Goal: Transaction & Acquisition: Purchase product/service

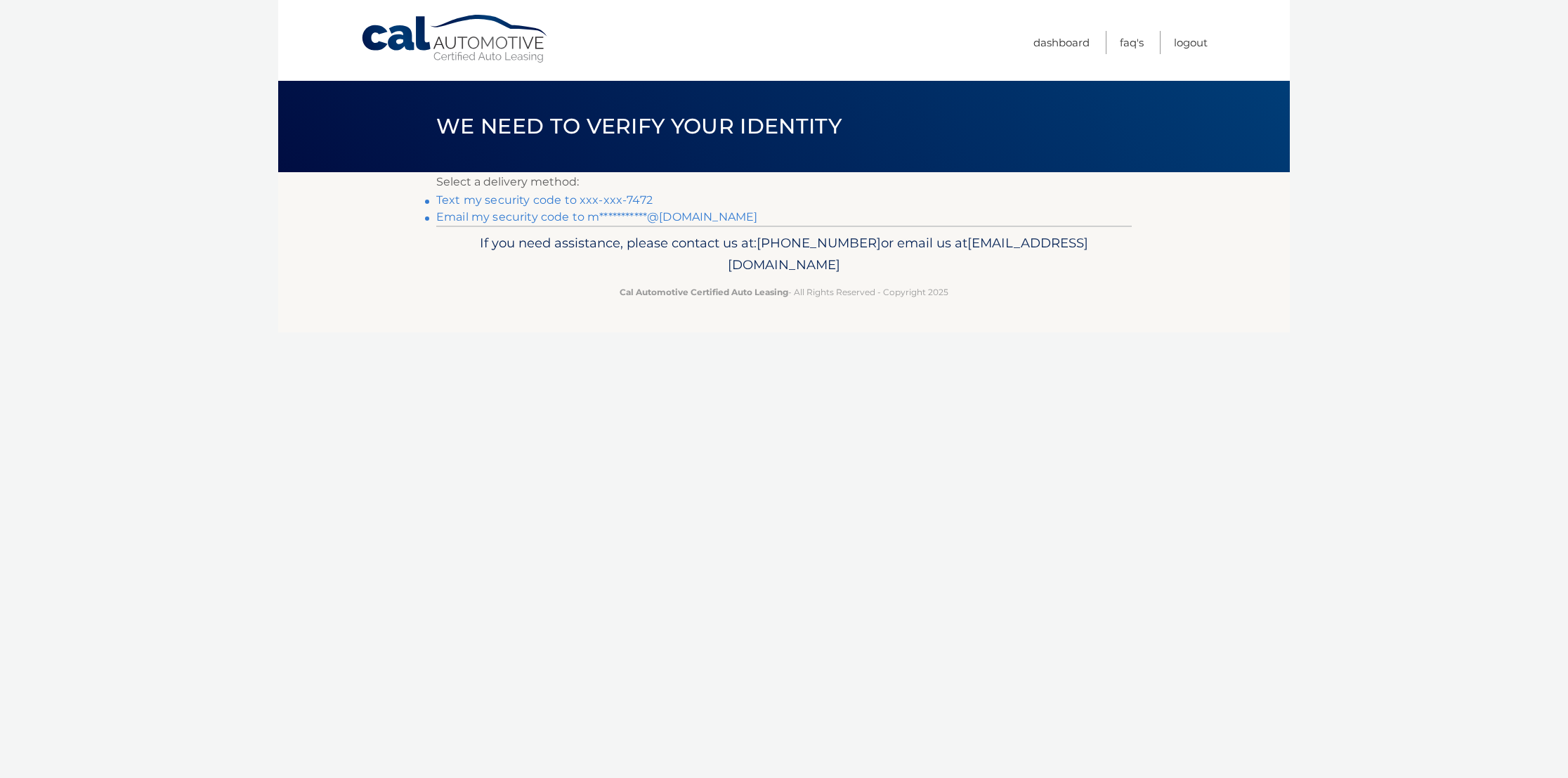
click at [462, 218] on link "**********" at bounding box center [597, 217] width 321 height 13
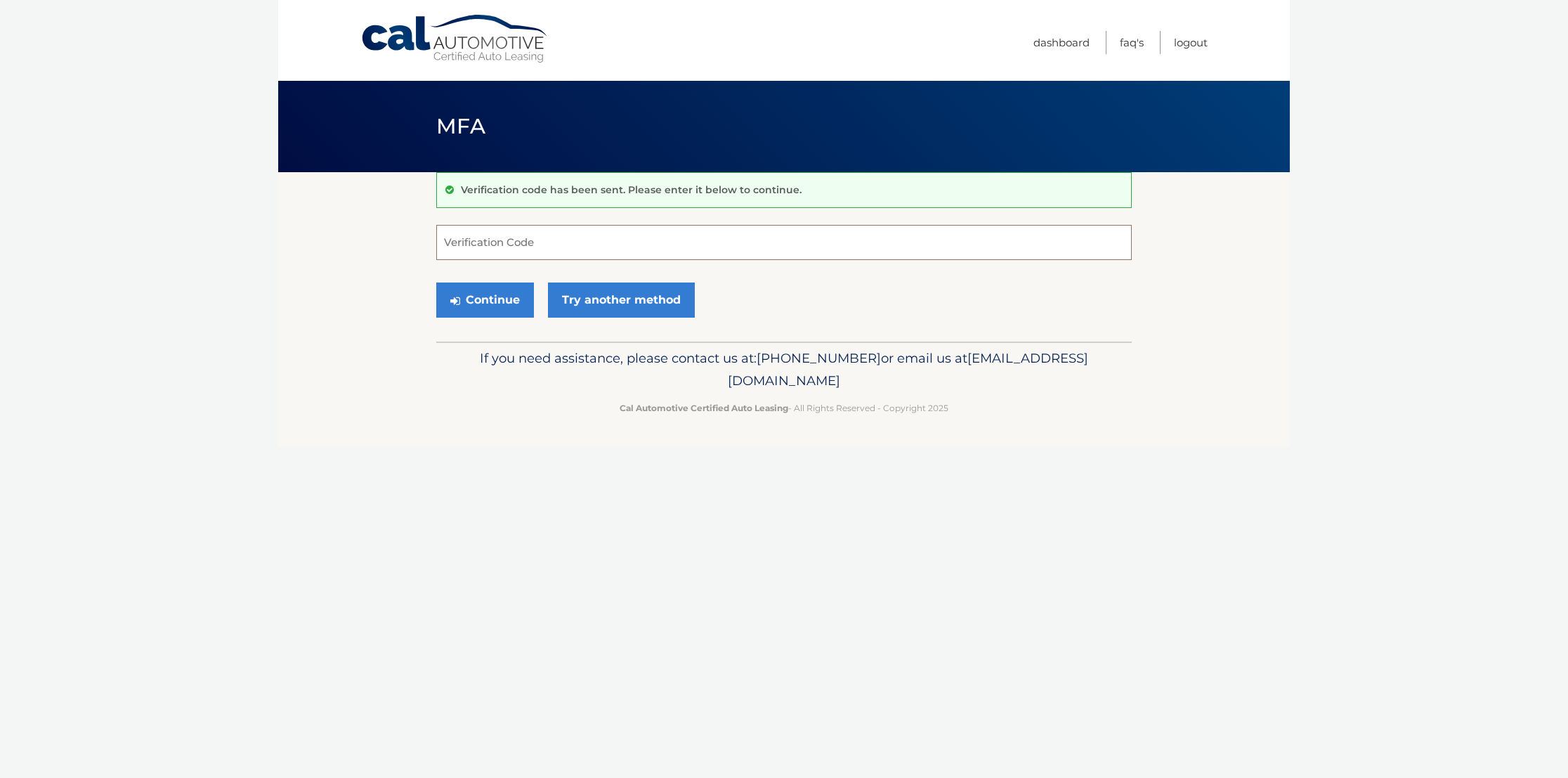
click at [605, 241] on input "Verification Code" at bounding box center [784, 243] width 695 height 36
paste input "898109"
click at [499, 302] on button "Continue" at bounding box center [485, 300] width 98 height 36
click at [505, 242] on input "898109" at bounding box center [784, 243] width 695 height 36
click at [491, 300] on button "Continue" at bounding box center [485, 300] width 98 height 36
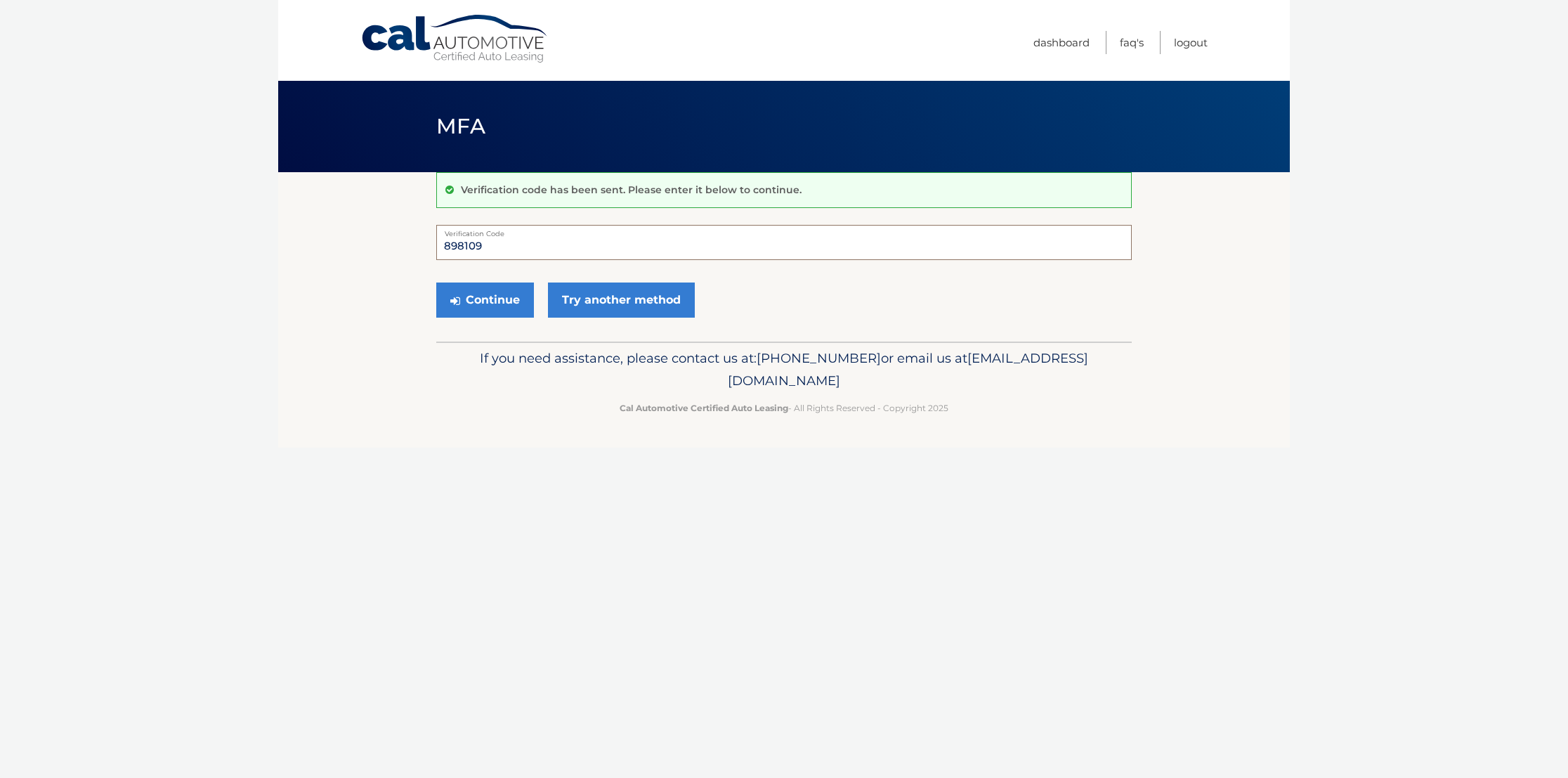
drag, startPoint x: 500, startPoint y: 241, endPoint x: 352, endPoint y: 241, distance: 148.0
click at [352, 241] on section "Verification code has been sent. Please enter it below to continue. 898109 Veri…" at bounding box center [784, 257] width 1011 height 170
click at [281, 250] on section "Verification code has been sent. Please enter it below to continue. 898109 Veri…" at bounding box center [784, 257] width 1011 height 170
click at [553, 237] on input "898109" at bounding box center [784, 243] width 695 height 36
type input "8"
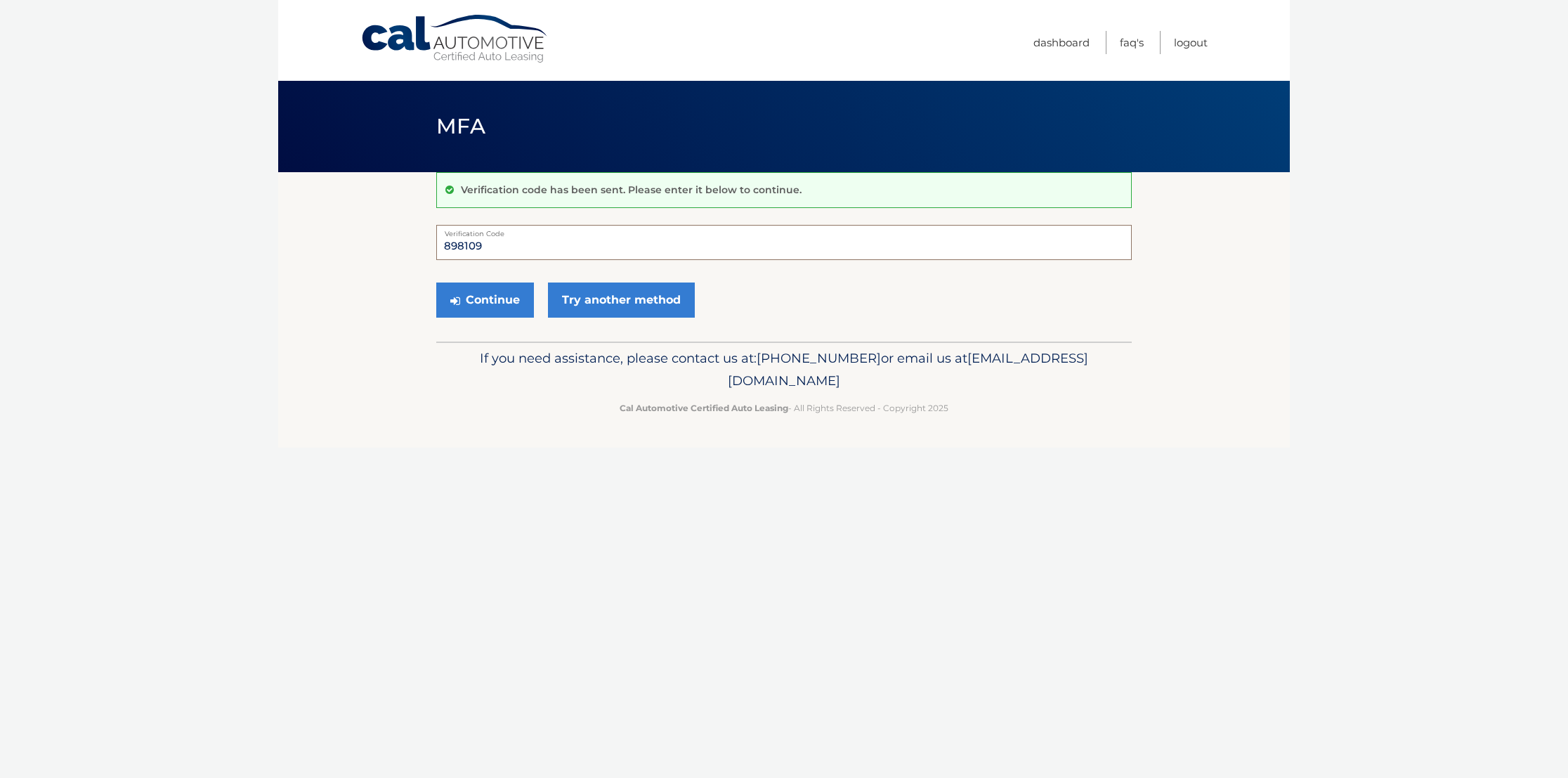
type input "898109"
click at [436, 282] on button "Continue" at bounding box center [485, 300] width 98 height 36
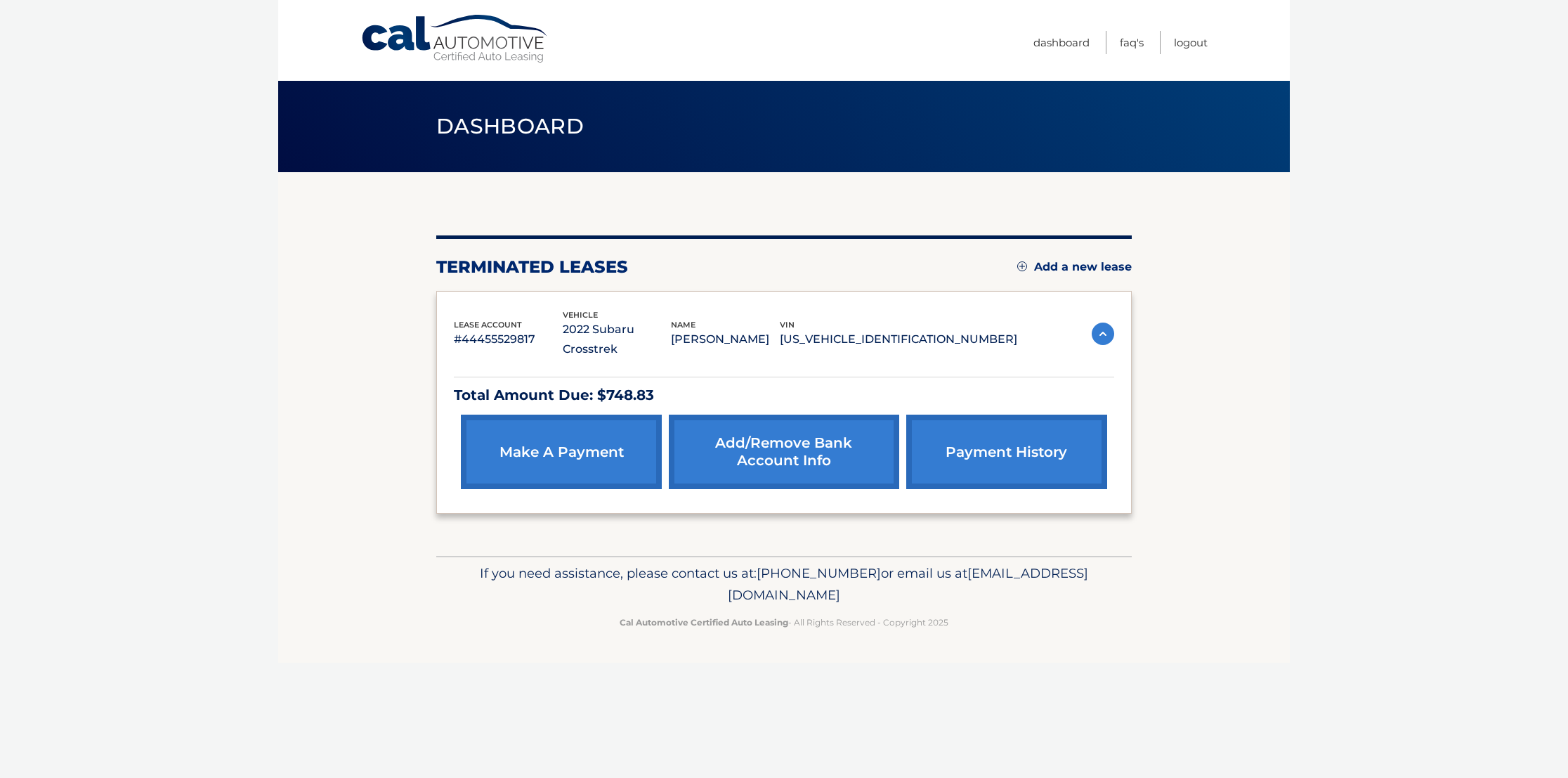
click at [529, 427] on link "make a payment" at bounding box center [561, 452] width 201 height 75
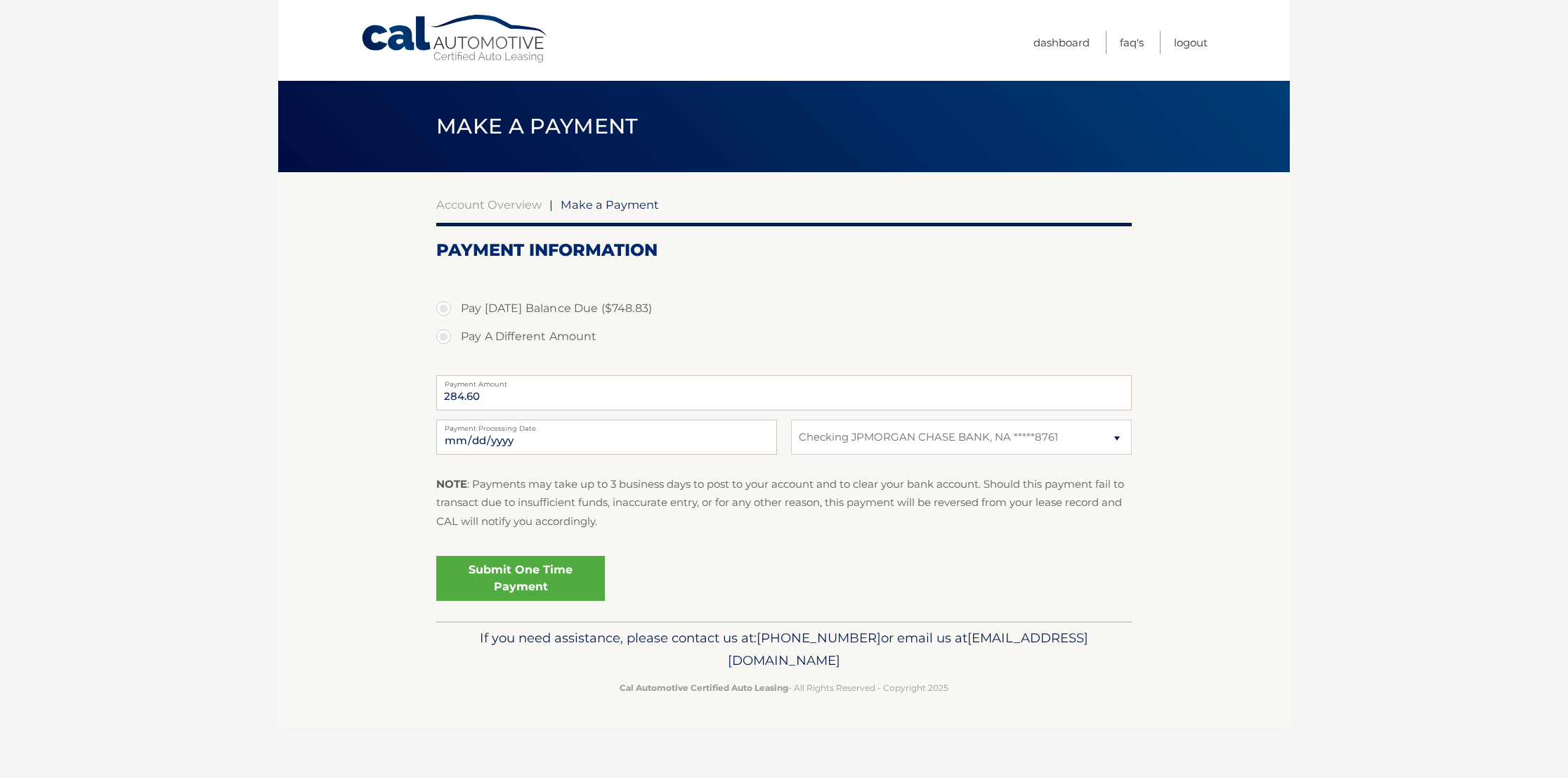
select select "ZGViNjcxYmQtZjQ5Yi00OWY1LWFmOTMtODhjY2FlOGMzZTc3"
click at [500, 571] on link "Submit One Time Payment" at bounding box center [520, 579] width 169 height 45
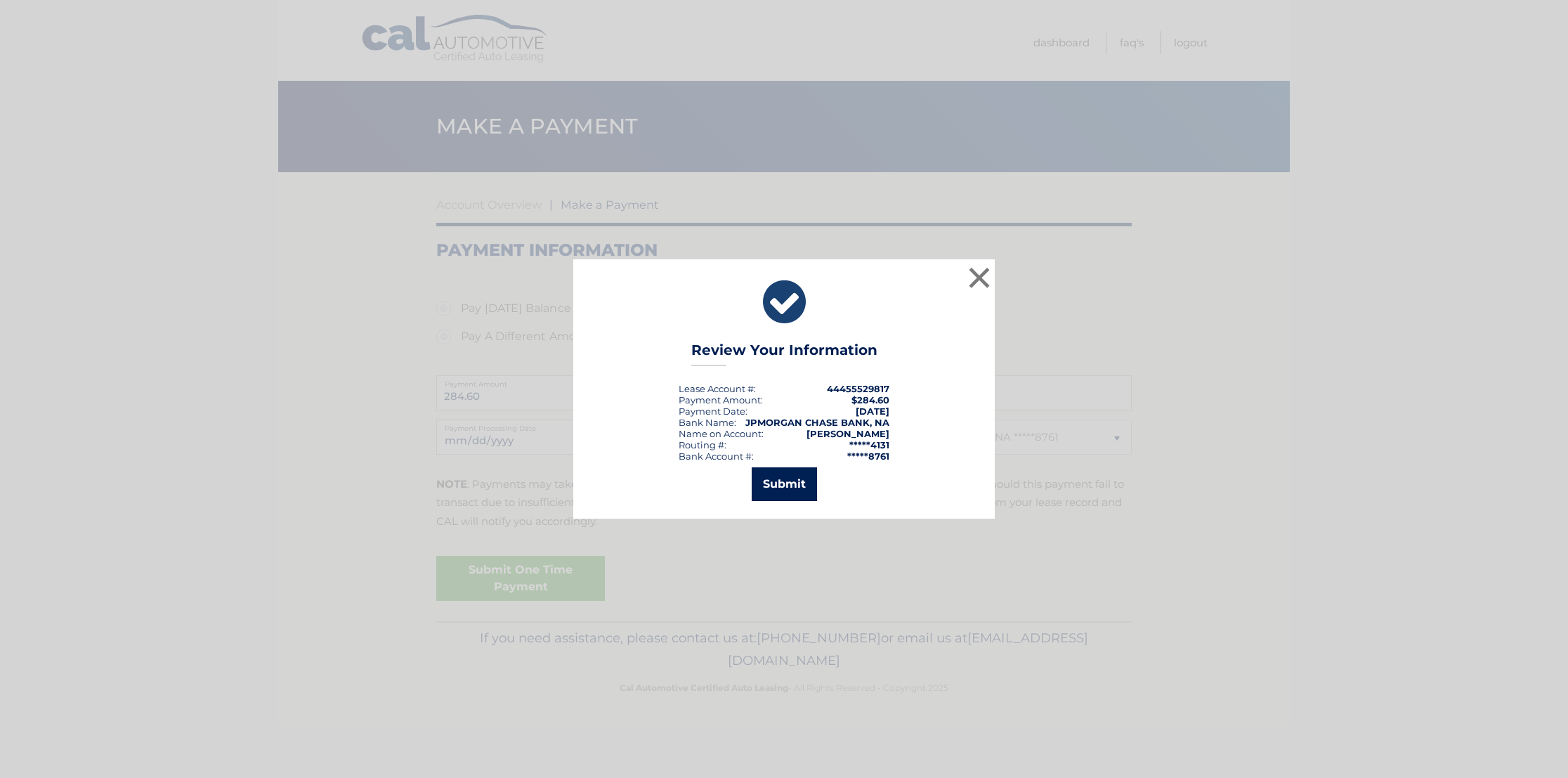
click at [784, 489] on button "Submit" at bounding box center [784, 484] width 65 height 34
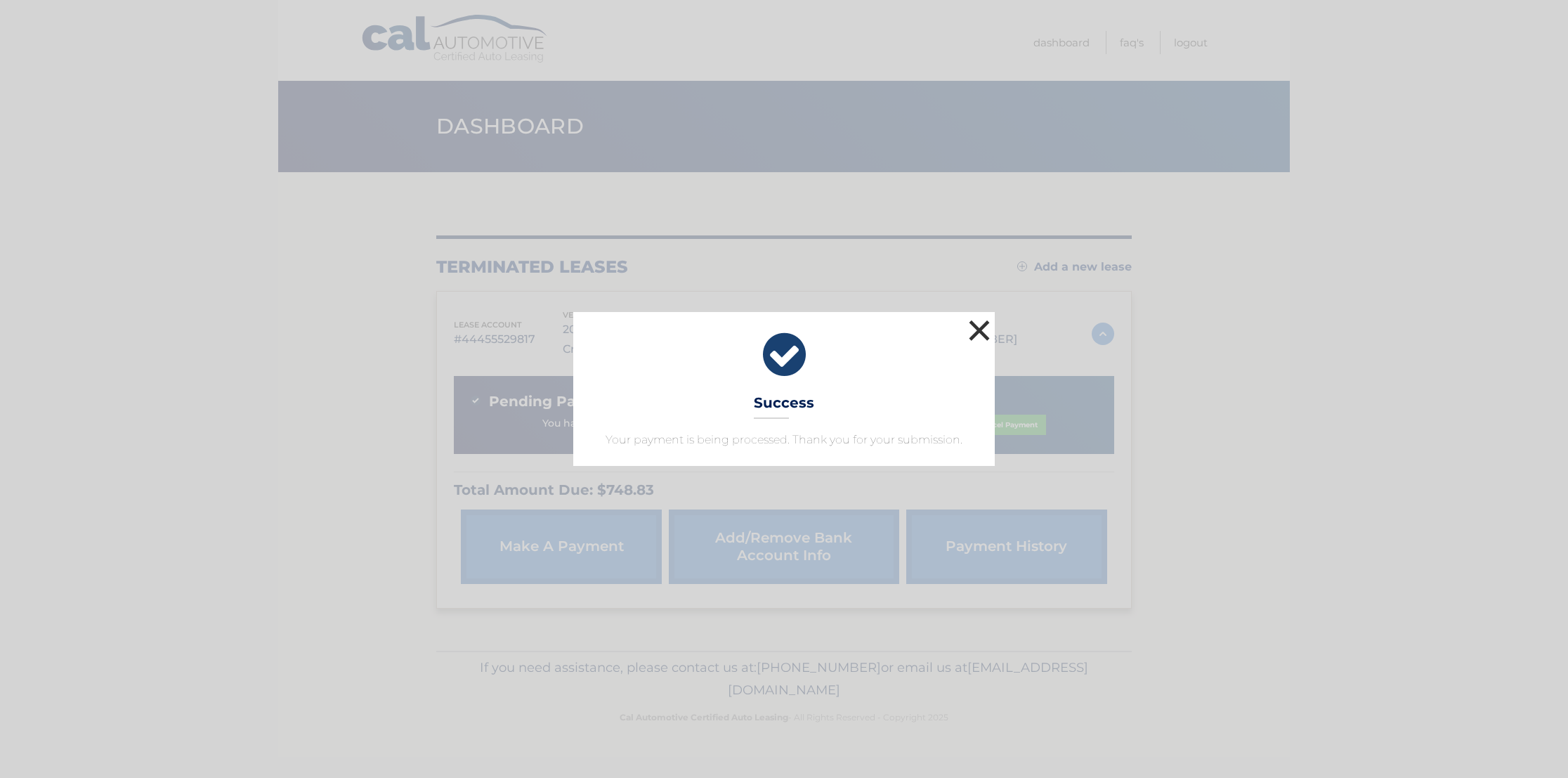
click at [981, 325] on button "×" at bounding box center [979, 330] width 28 height 28
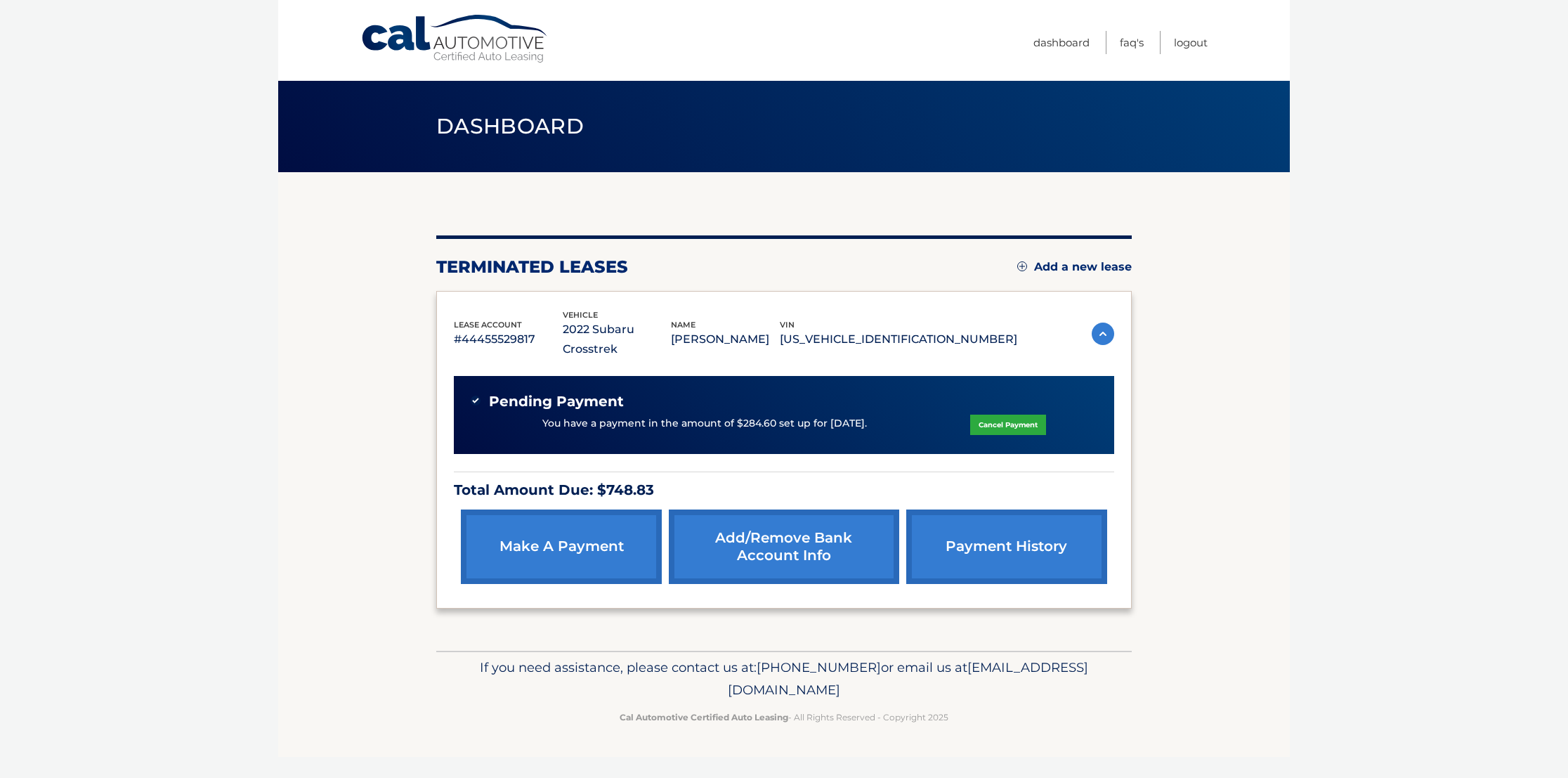
click at [1332, 457] on body "Cal Automotive Menu Dashboard FAQ's Logout" at bounding box center [784, 389] width 1568 height 778
click at [173, 319] on body "Cal Automotive Menu Dashboard FAQ's Logout" at bounding box center [784, 389] width 1568 height 778
